Goal: Task Accomplishment & Management: Manage account settings

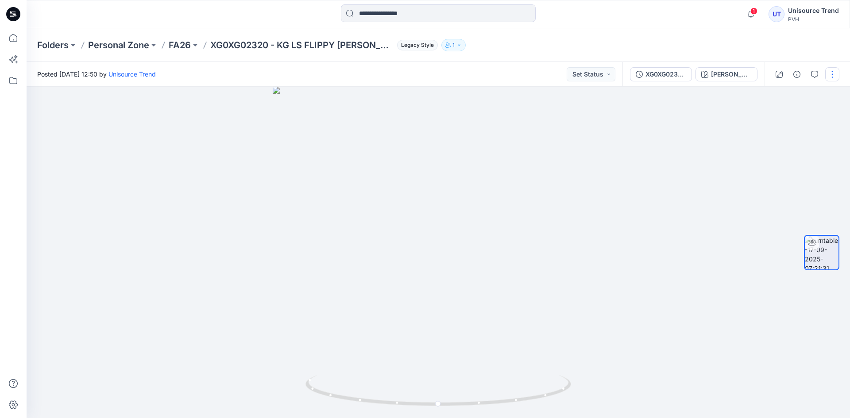
click at [833, 78] on button "button" at bounding box center [832, 74] width 14 height 14
click at [810, 94] on button "Edit" at bounding box center [794, 95] width 81 height 16
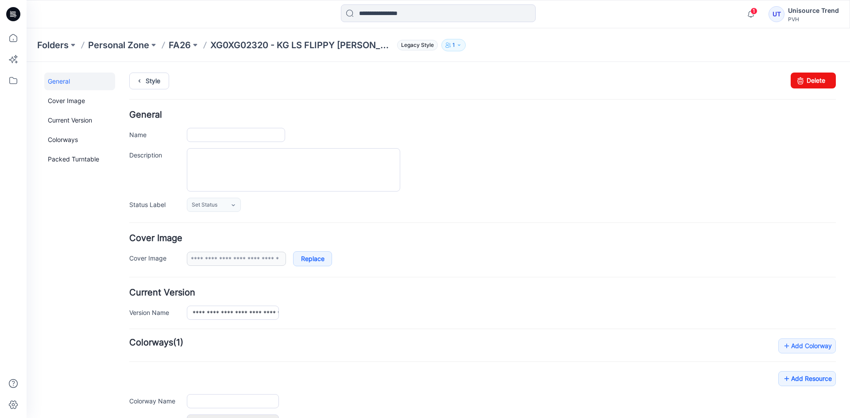
type input "**********"
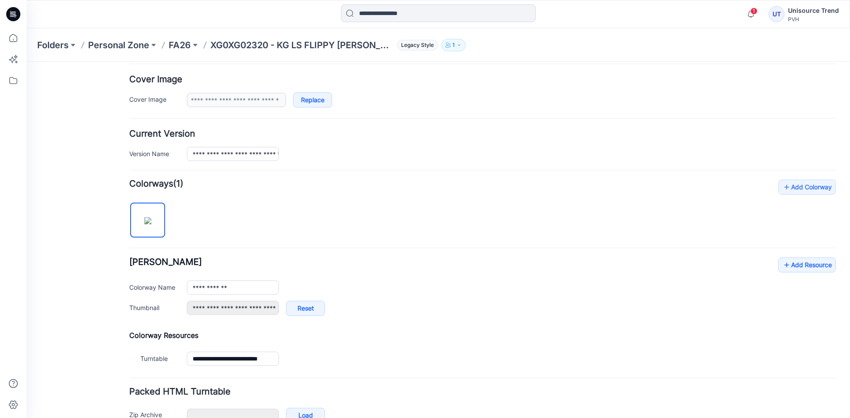
scroll to position [177, 0]
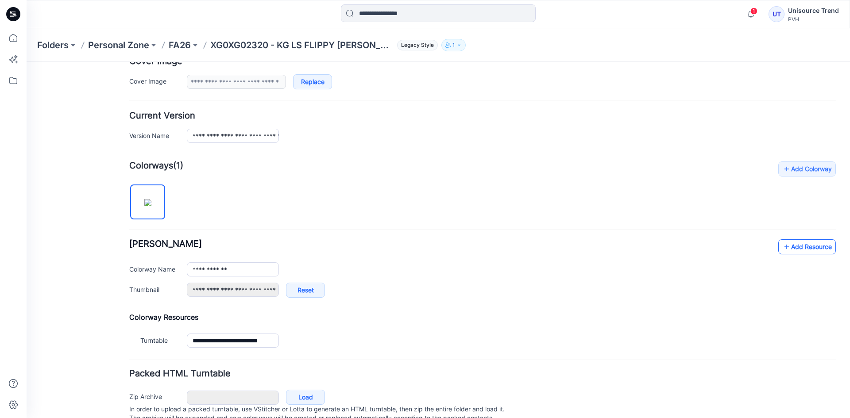
click at [788, 246] on link "Add Resource" at bounding box center [807, 247] width 58 height 15
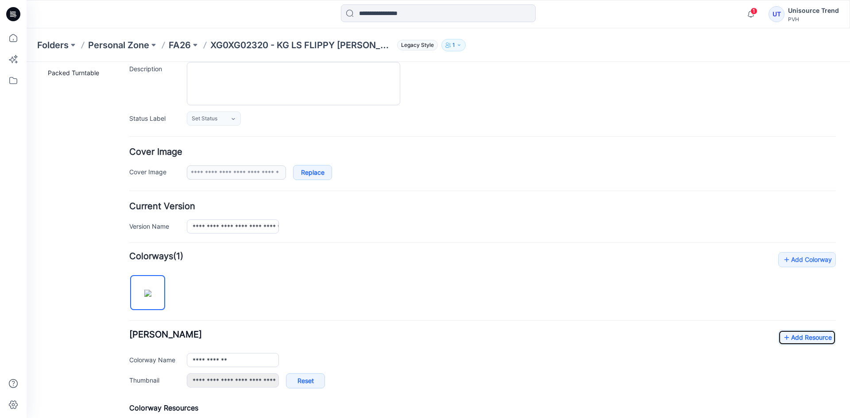
scroll to position [0, 0]
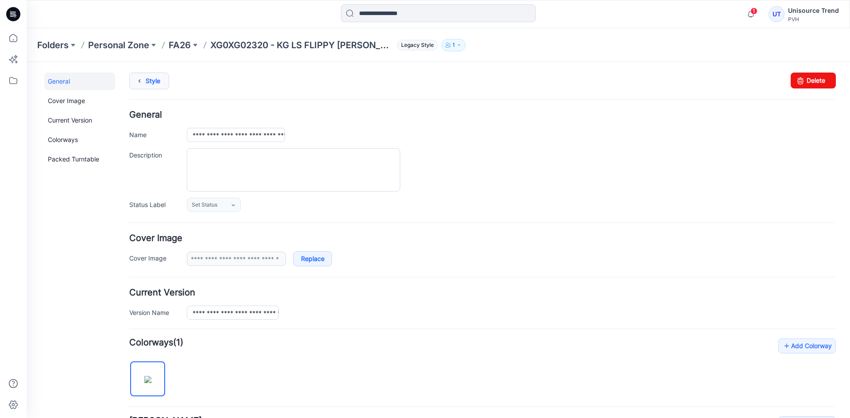
click at [157, 82] on link "Style" at bounding box center [149, 81] width 40 height 17
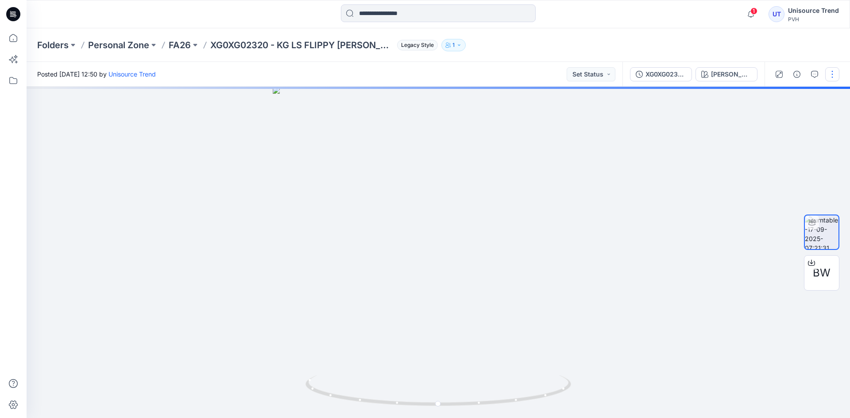
click at [831, 68] on button "button" at bounding box center [832, 74] width 14 height 14
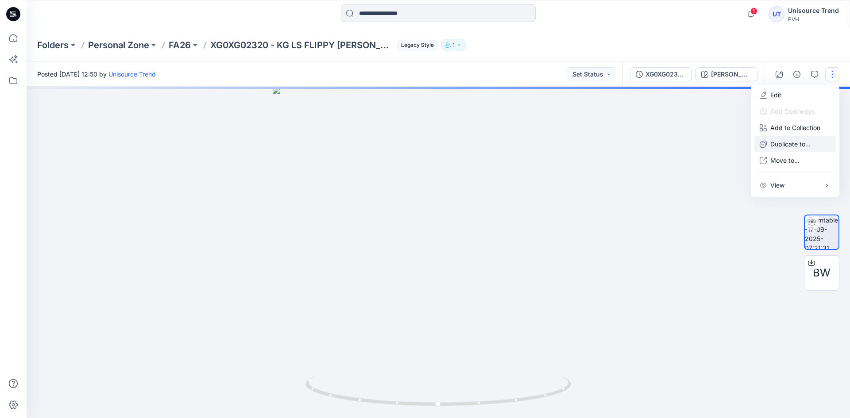
click at [797, 141] on p "Duplicate to..." at bounding box center [790, 143] width 40 height 9
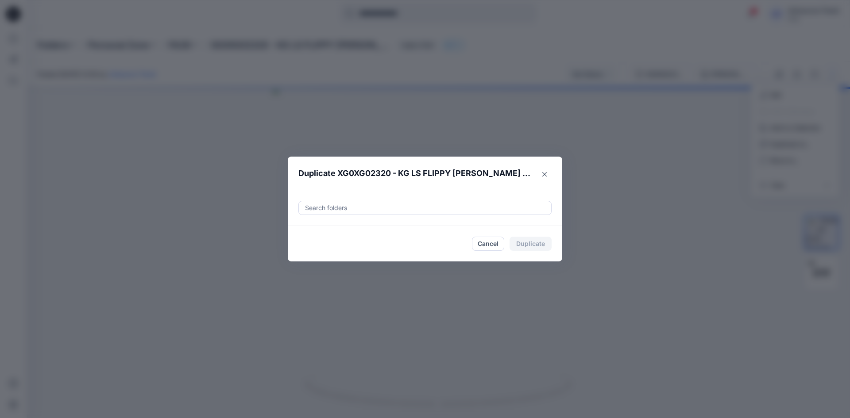
click at [407, 208] on div at bounding box center [425, 208] width 242 height 11
click at [315, 232] on div "FA26 THC" at bounding box center [346, 230] width 76 height 11
type input "********"
click at [296, 253] on footer "Cancel Duplicate" at bounding box center [425, 243] width 274 height 35
click at [535, 249] on button "Duplicate" at bounding box center [531, 244] width 42 height 14
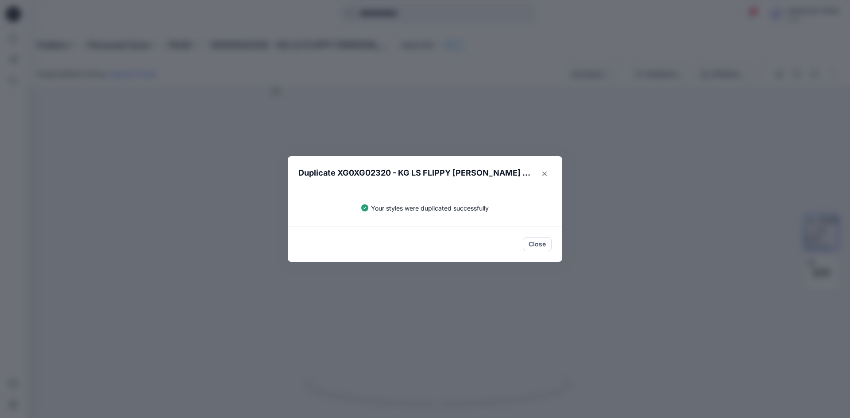
click at [535, 249] on button "Close" at bounding box center [537, 244] width 29 height 14
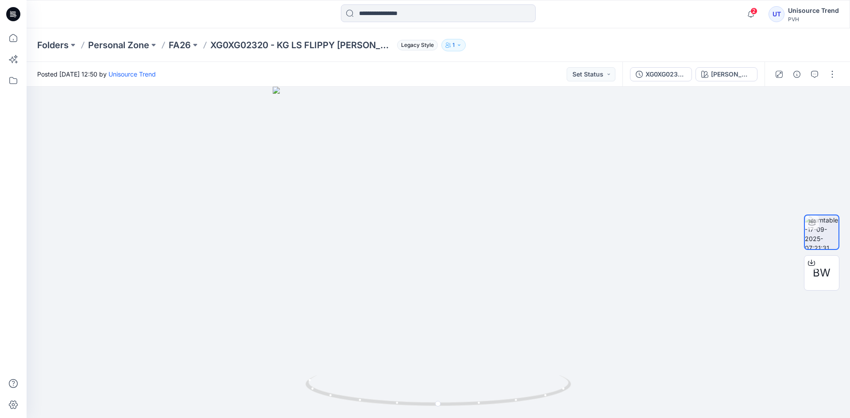
click at [15, 11] on icon at bounding box center [13, 14] width 14 height 14
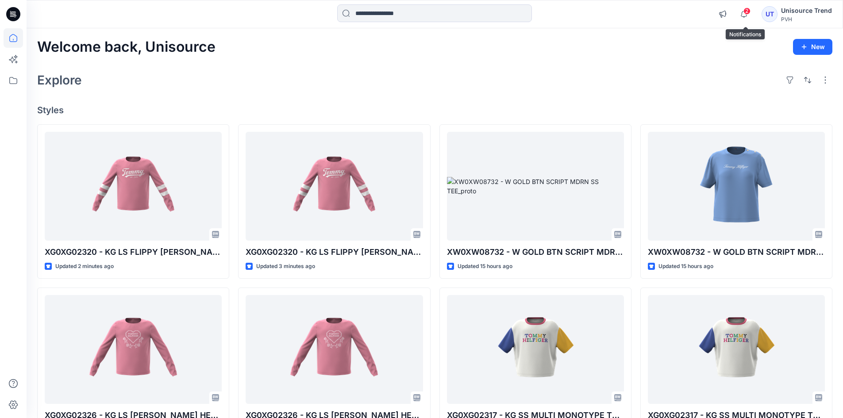
click at [747, 11] on span "2" at bounding box center [747, 11] width 7 height 7
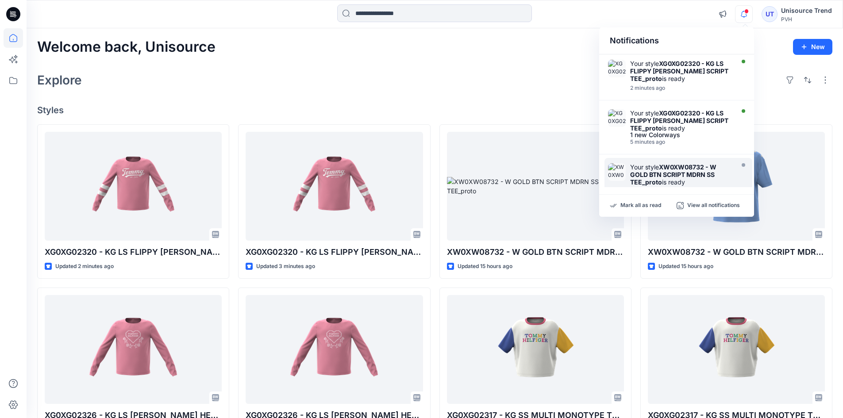
scroll to position [44, 0]
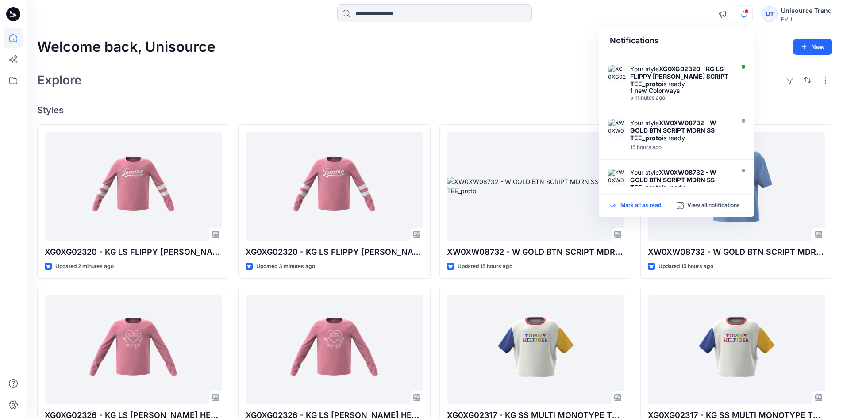
click at [653, 204] on p "Mark all as read" at bounding box center [641, 206] width 41 height 8
click at [540, 89] on div "Explore" at bounding box center [435, 80] width 796 height 21
